Goal: Check status: Check status

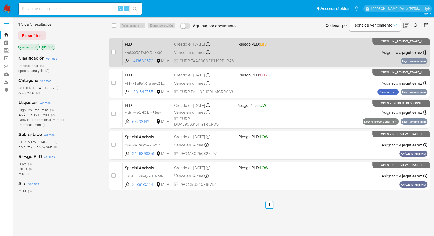
click at [265, 52] on div "PLD 4zu800Tc54Wk5vDHgg3Qi2dF 1413630670 MLM Riesgo PLD: MID Creado el: 12/07/20…" at bounding box center [275, 52] width 305 height 26
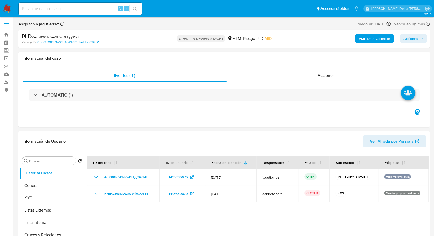
select select "10"
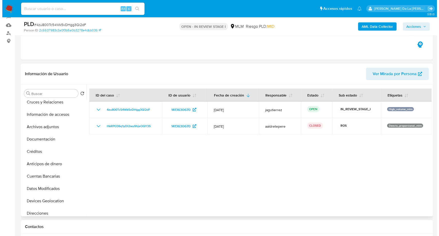
scroll to position [205, 0]
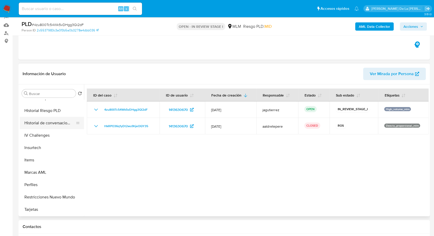
click at [48, 125] on button "Historial de conversaciones" at bounding box center [50, 123] width 60 height 12
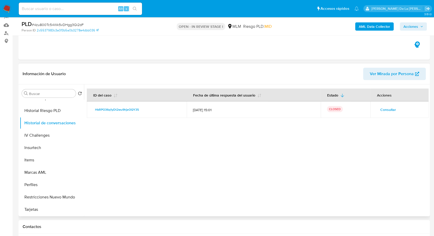
click at [383, 111] on span "Consultar" at bounding box center [388, 109] width 16 height 7
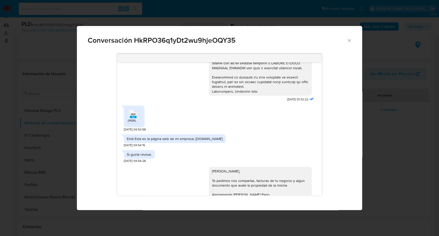
scroll to position [113, 0]
click at [133, 116] on rect "Comunicación" at bounding box center [133, 117] width 7 height 2
click at [214, 138] on div "Está Esta es la página web de mi empresa: [DOMAIN_NAME]" at bounding box center [175, 138] width 96 height 5
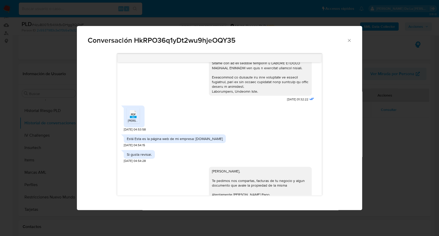
drag, startPoint x: 220, startPoint y: 138, endPoint x: 195, endPoint y: 139, distance: 25.7
click at [195, 139] on div "Está Esta es la página web de mi empresa: [DOMAIN_NAME]" at bounding box center [175, 138] width 102 height 9
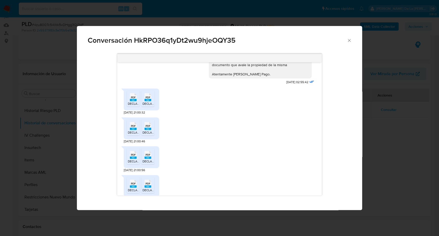
scroll to position [234, 0]
click at [131, 97] on span "PDF" at bounding box center [133, 95] width 5 height 3
click at [151, 97] on rect "Comunicación" at bounding box center [147, 98] width 7 height 2
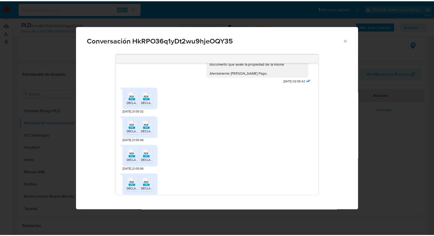
scroll to position [290, 0]
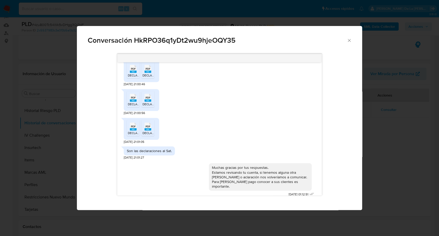
click at [382, 177] on div "Conversación HkRPO36q1yDt2wu9hjeOQY35 [DATE] 01:32:22 PDF PDF [PERSON_NAME] SIT…" at bounding box center [219, 118] width 439 height 236
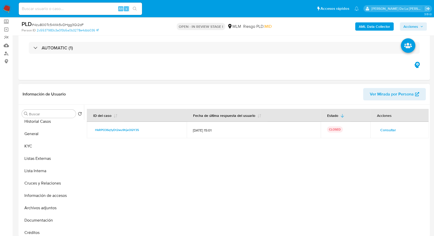
scroll to position [0, 0]
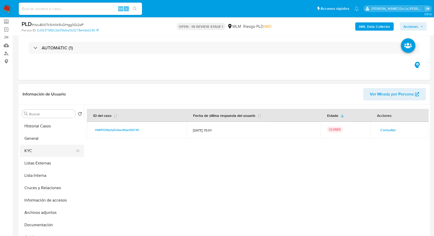
click at [39, 149] on button "KYC" at bounding box center [50, 150] width 60 height 12
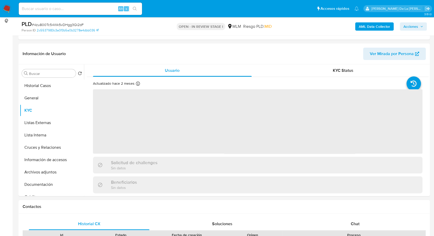
scroll to position [70, 0]
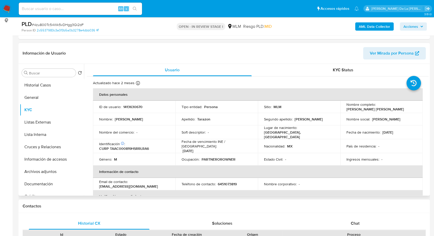
drag, startPoint x: 344, startPoint y: 108, endPoint x: 402, endPoint y: 108, distance: 58.1
click at [402, 108] on td "Nombre completo : [PERSON_NAME] [PERSON_NAME]" at bounding box center [381, 106] width 82 height 12
click at [402, 108] on div "Nombre completo : [PERSON_NAME] [PERSON_NAME]" at bounding box center [382, 106] width 70 height 9
drag, startPoint x: 400, startPoint y: 109, endPoint x: 345, endPoint y: 109, distance: 54.2
click at [347, 109] on div "Nombre completo : [PERSON_NAME] [PERSON_NAME]" at bounding box center [382, 106] width 70 height 9
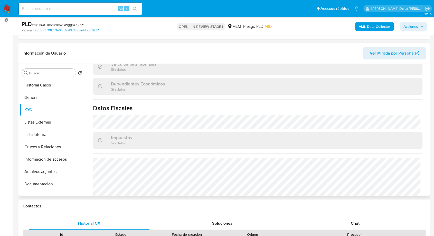
scroll to position [314, 0]
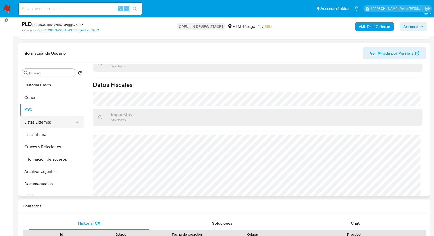
click at [56, 119] on button "Listas Externas" at bounding box center [50, 122] width 60 height 12
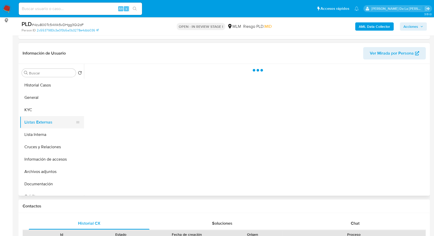
scroll to position [0, 0]
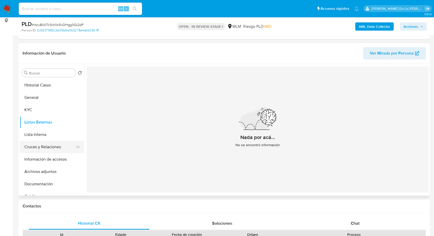
click at [52, 149] on button "Cruces y Relaciones" at bounding box center [50, 147] width 60 height 12
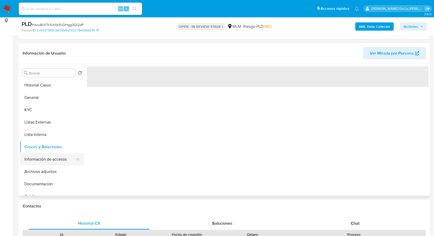
click at [49, 162] on button "Información de accesos" at bounding box center [50, 159] width 60 height 12
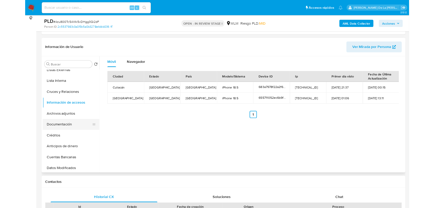
scroll to position [42, 0]
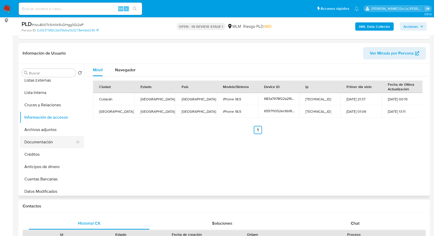
click at [47, 138] on button "Documentación" at bounding box center [50, 142] width 60 height 12
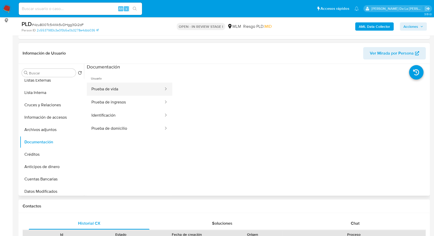
click at [121, 94] on button "Prueba de vida" at bounding box center [125, 88] width 77 height 13
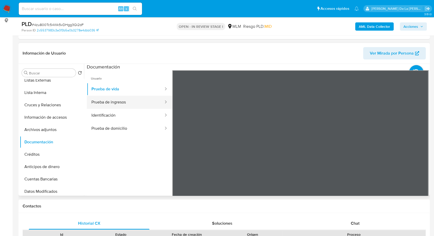
click at [138, 100] on button "Prueba de ingresos" at bounding box center [125, 102] width 77 height 13
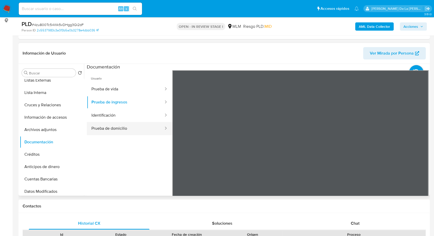
click at [150, 122] on button "Prueba de domicilio" at bounding box center [125, 128] width 77 height 13
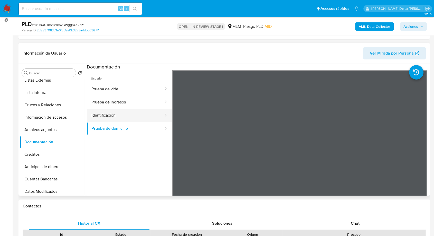
click at [142, 115] on button "Identificación" at bounding box center [125, 115] width 77 height 13
